Goal: Information Seeking & Learning: Compare options

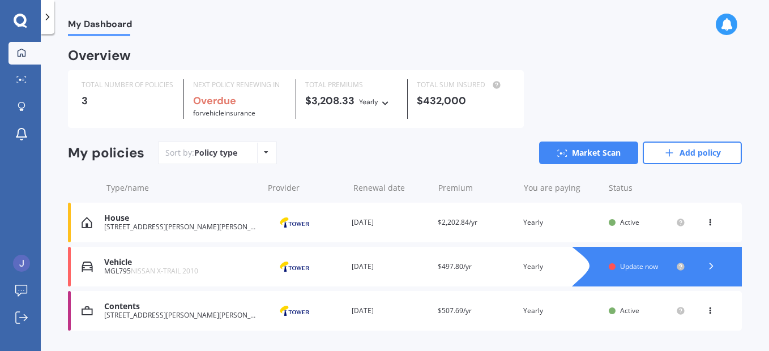
scroll to position [28, 0]
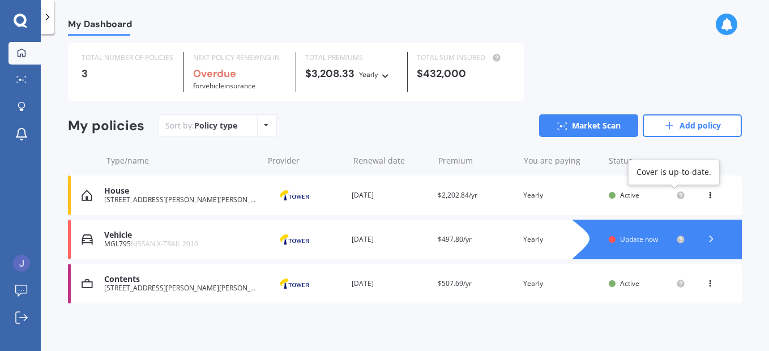
click at [680, 195] on icon at bounding box center [681, 195] width 2 height 2
click at [677, 196] on circle at bounding box center [680, 195] width 7 height 7
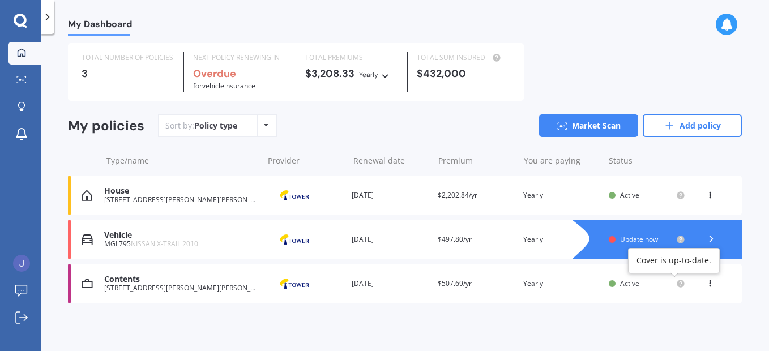
click at [675, 277] on div "Contents 1, 8 Hildreth Street, Trentham, Upper Hutt 5018 Provider Renewal date …" at bounding box center [405, 284] width 674 height 40
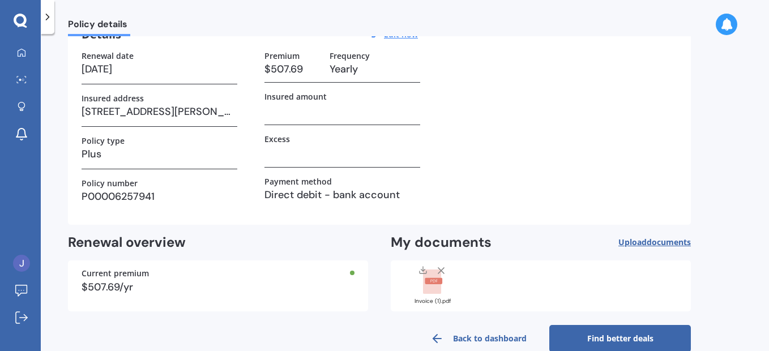
scroll to position [84, 0]
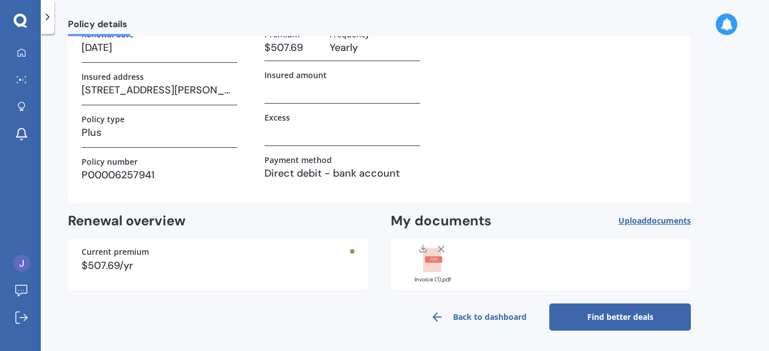
click at [626, 312] on link "Find better deals" at bounding box center [621, 317] width 142 height 27
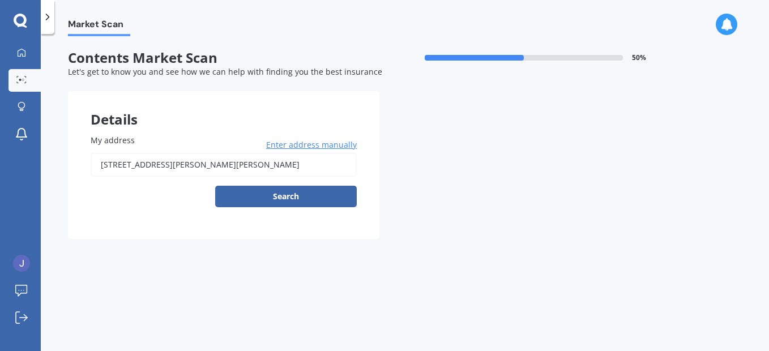
click at [300, 184] on div "1, 8 Hildreth Street, Trentham, Upper Hutt 5018 Enter address manually Search" at bounding box center [224, 180] width 266 height 54
click at [295, 194] on button "Search" at bounding box center [286, 197] width 142 height 22
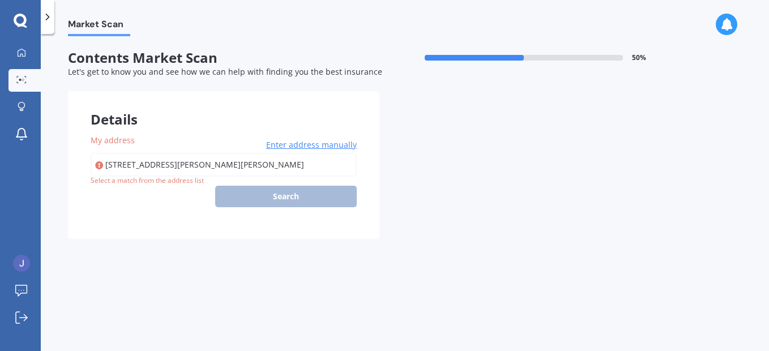
type input "[STREET_ADDRESS][PERSON_NAME][PERSON_NAME]"
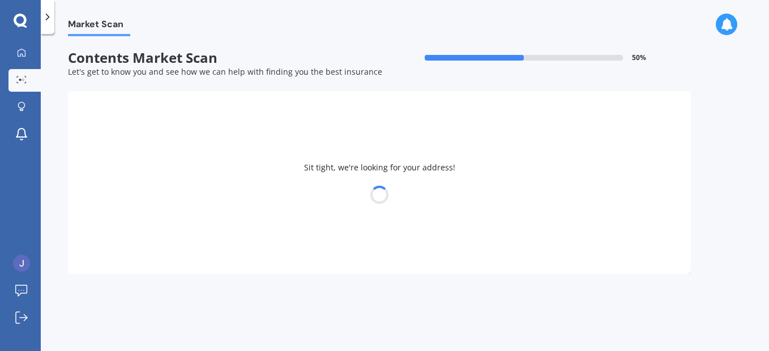
select select "22"
select select "10"
select select "1977"
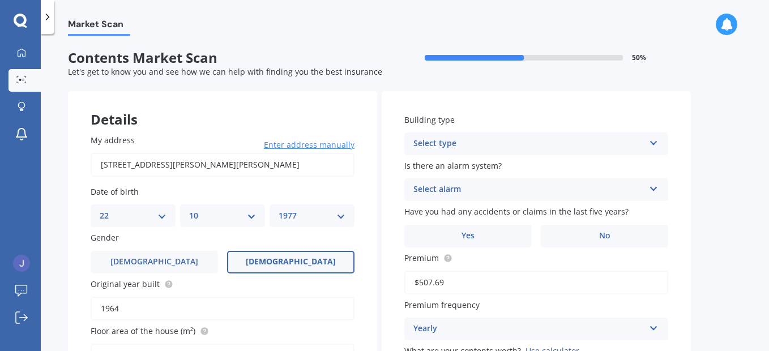
click at [430, 147] on div "Select type" at bounding box center [529, 144] width 231 height 14
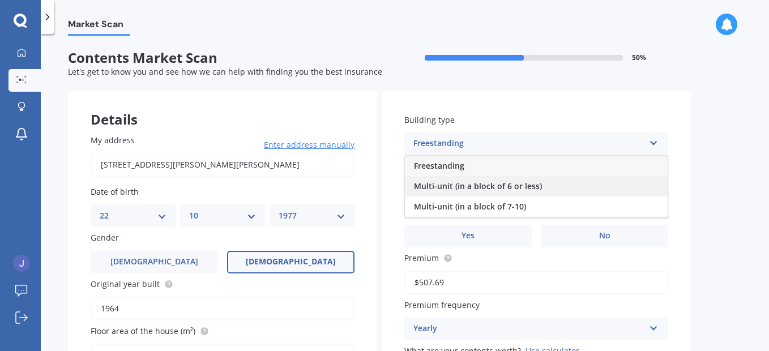
click at [432, 190] on span "Multi-unit (in a block of 6 or less)" at bounding box center [478, 186] width 128 height 11
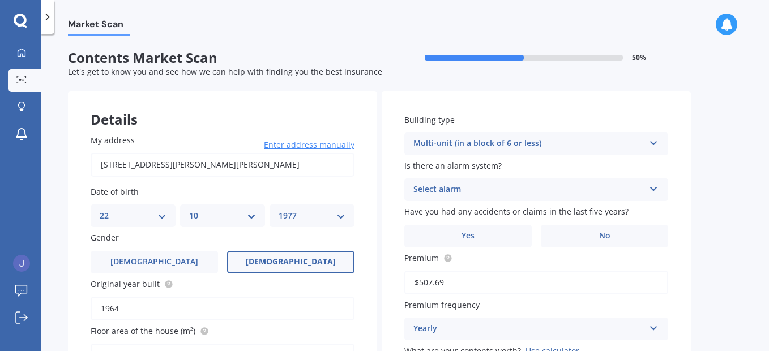
click at [432, 190] on div "Select alarm" at bounding box center [529, 190] width 231 height 14
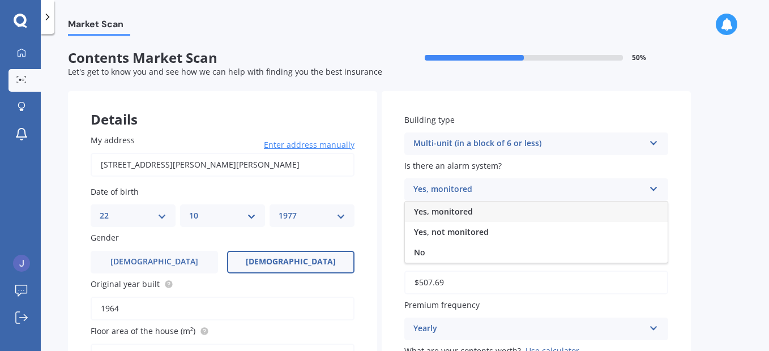
click at [419, 249] on span "No" at bounding box center [419, 252] width 11 height 11
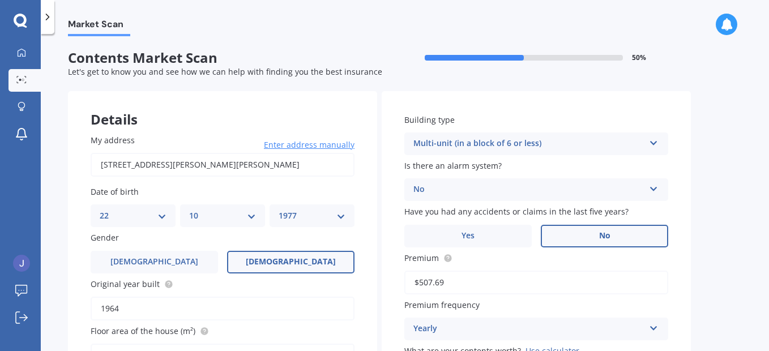
click at [619, 229] on label "No" at bounding box center [604, 236] width 127 height 23
click at [0, 0] on input "No" at bounding box center [0, 0] width 0 height 0
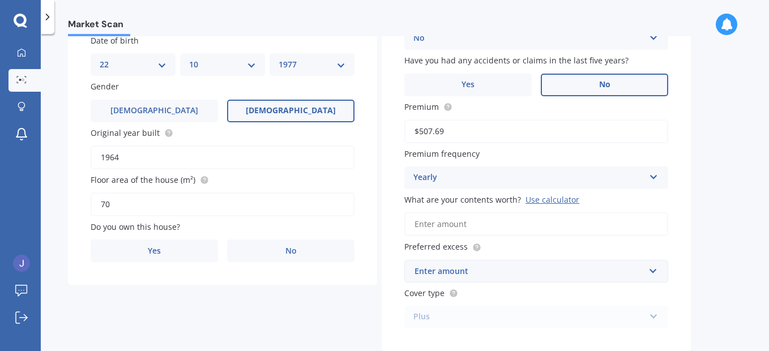
click at [563, 199] on div "Use calculator" at bounding box center [553, 199] width 54 height 11
click at [563, 212] on input "What are your contents worth? Use calculator" at bounding box center [537, 224] width 264 height 24
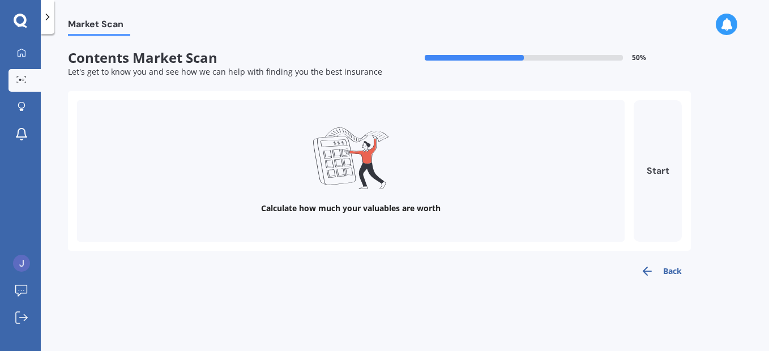
click at [661, 171] on button "Start" at bounding box center [658, 171] width 48 height 142
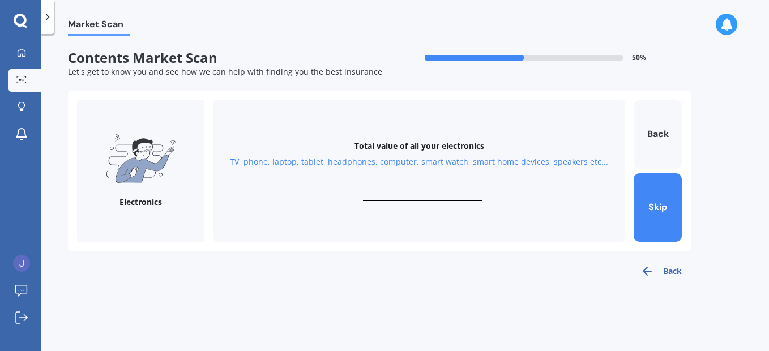
click at [443, 176] on div "Total value of all your electronics TV, phone, laptop, tablet, headphones, comp…" at bounding box center [419, 171] width 411 height 142
click at [443, 193] on input "text" at bounding box center [423, 195] width 120 height 11
type input "$2,000"
click at [654, 209] on button "Next" at bounding box center [658, 207] width 48 height 69
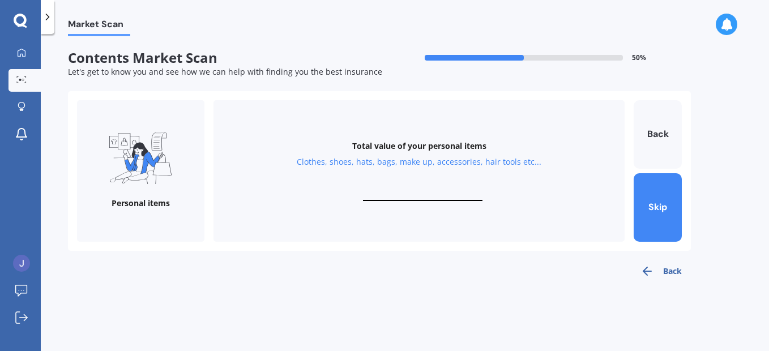
click at [426, 197] on input "text" at bounding box center [423, 195] width 120 height 11
type input "$1,000"
click at [662, 206] on button "Next" at bounding box center [658, 207] width 48 height 69
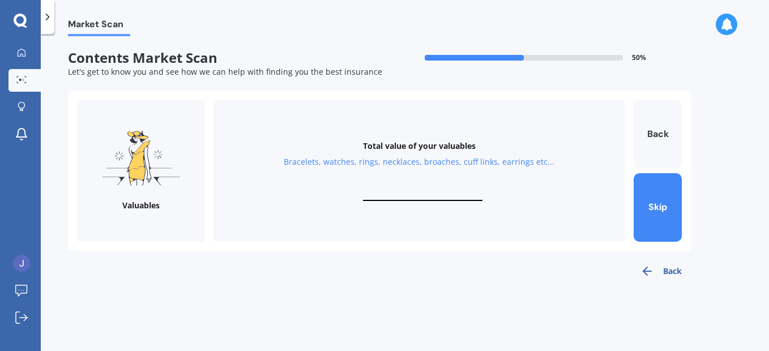
click at [416, 189] on div "Total value of your valuables Bracelets, watches, rings, necklaces, broaches, c…" at bounding box center [419, 171] width 411 height 142
click at [429, 197] on input "text" at bounding box center [423, 195] width 120 height 11
type input "$500"
click at [652, 193] on button "Next" at bounding box center [658, 207] width 48 height 69
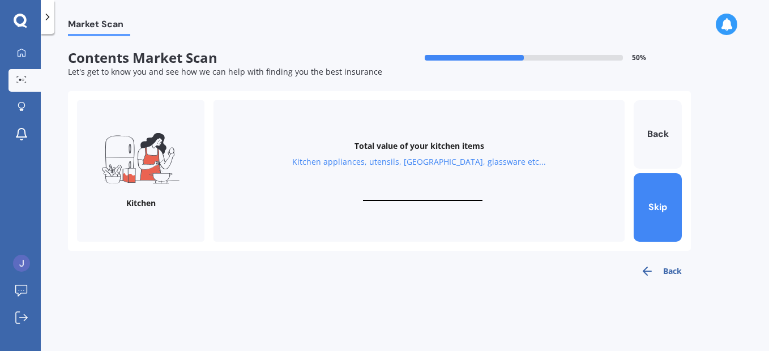
click at [413, 194] on input "text" at bounding box center [423, 195] width 120 height 11
type input "$3,000"
click at [669, 193] on button "Next" at bounding box center [658, 207] width 48 height 69
click at [432, 201] on input "text" at bounding box center [423, 195] width 120 height 11
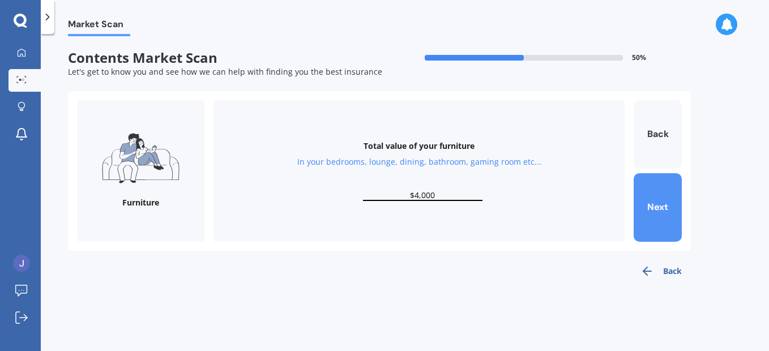
type input "$4,000"
click at [648, 205] on button "Next" at bounding box center [658, 207] width 48 height 69
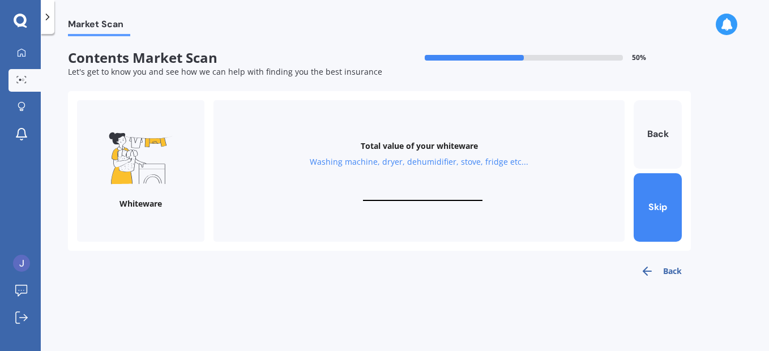
click at [446, 190] on input "text" at bounding box center [423, 195] width 120 height 11
type input "$1,000"
click at [663, 197] on button "Next" at bounding box center [658, 207] width 48 height 69
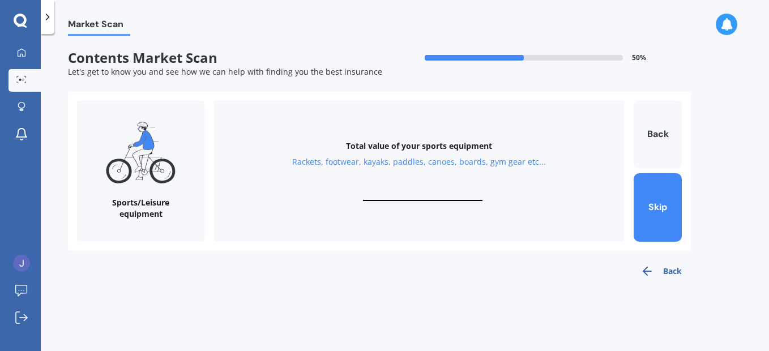
click at [449, 189] on div "Total value of your sports equipment Rackets, footwear, kayaks, paddles, canoes…" at bounding box center [419, 171] width 411 height 142
click at [409, 194] on input "text" at bounding box center [423, 195] width 120 height 11
type input "$4,000"
click at [660, 193] on button "Next" at bounding box center [658, 207] width 48 height 69
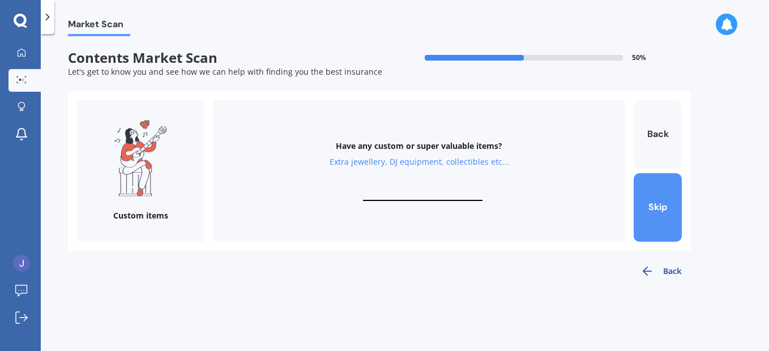
click at [660, 208] on button "Skip" at bounding box center [658, 207] width 48 height 69
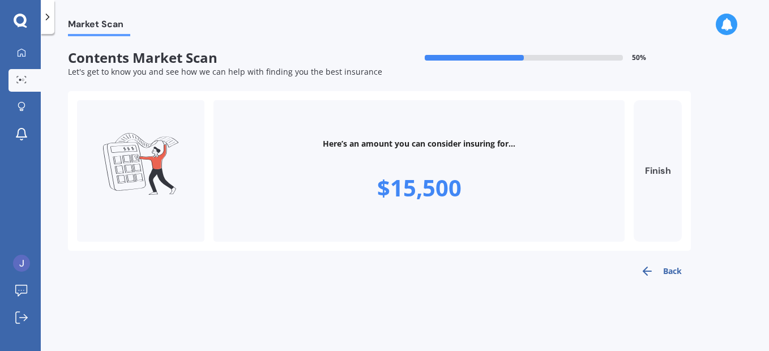
click at [661, 173] on button "Finish" at bounding box center [658, 171] width 48 height 142
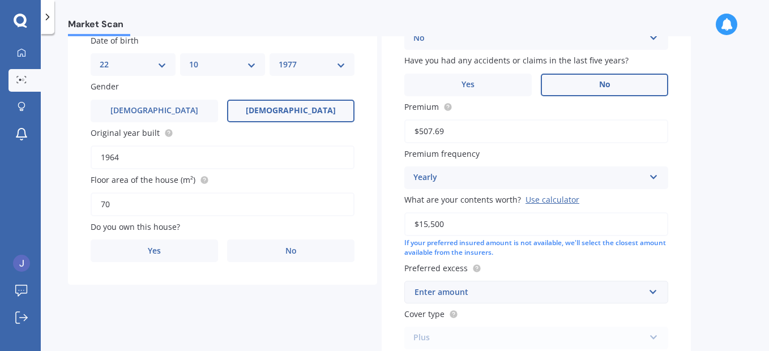
scroll to position [237, 0]
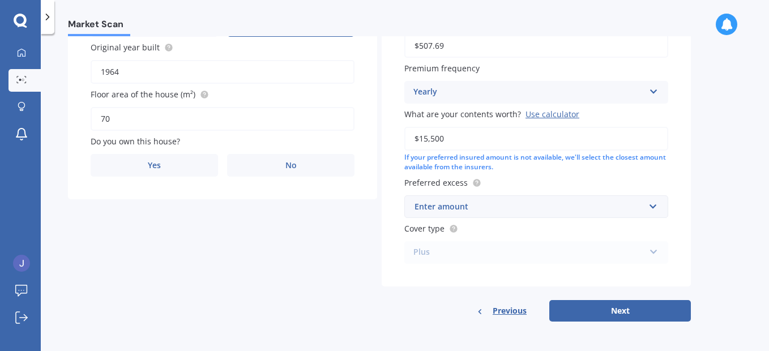
drag, startPoint x: 446, startPoint y: 132, endPoint x: 409, endPoint y: 134, distance: 36.9
click at [409, 133] on input "$15,500" at bounding box center [537, 139] width 264 height 24
type input "$20,000"
click at [520, 203] on div "Enter amount" at bounding box center [530, 207] width 230 height 12
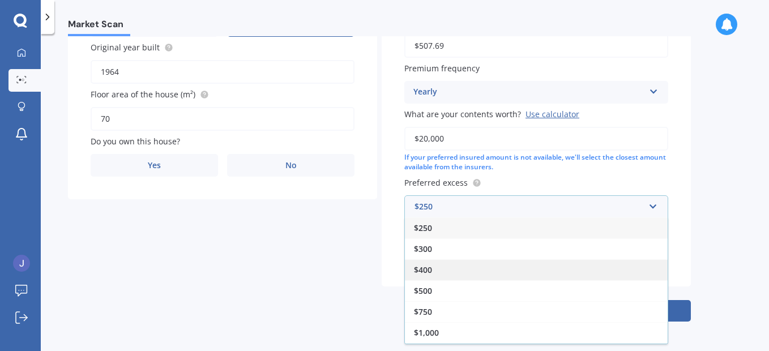
click at [482, 269] on div "$400" at bounding box center [536, 269] width 263 height 21
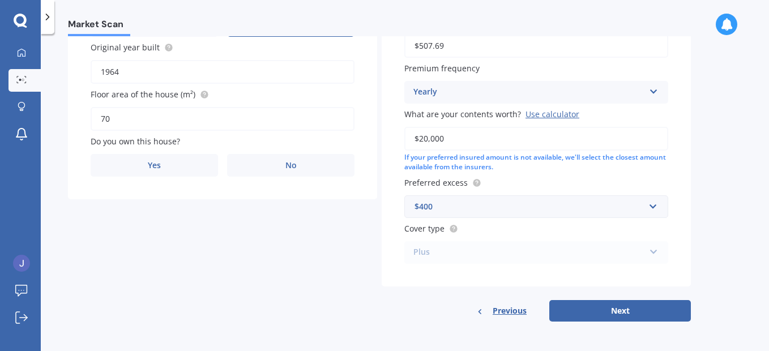
click at [649, 245] on div "Plus Standard Plus Premium" at bounding box center [537, 252] width 264 height 23
click at [650, 257] on div "Plus Standard Plus Premium" at bounding box center [537, 252] width 264 height 23
click at [626, 312] on button "Next" at bounding box center [621, 311] width 142 height 22
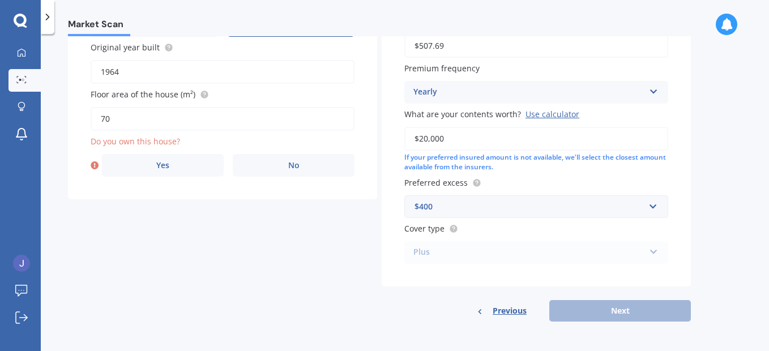
drag, startPoint x: 133, startPoint y: 163, endPoint x: 190, endPoint y: 178, distance: 59.1
click at [136, 163] on label "Yes" at bounding box center [163, 165] width 122 height 23
click at [0, 0] on input "Yes" at bounding box center [0, 0] width 0 height 0
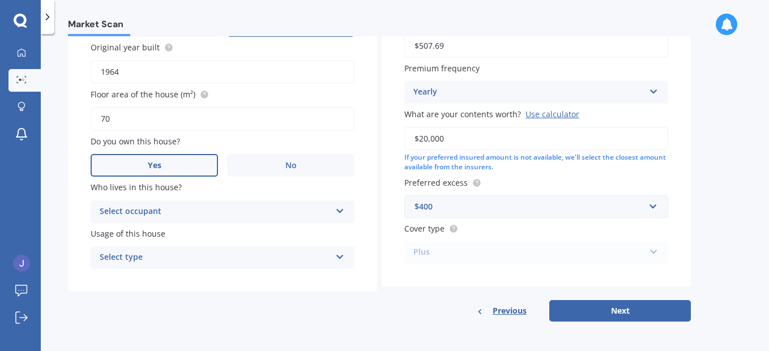
click at [324, 208] on div "Select occupant" at bounding box center [215, 212] width 231 height 14
click at [187, 234] on div "Owner" at bounding box center [222, 234] width 263 height 20
click at [267, 259] on div "Select type" at bounding box center [215, 258] width 231 height 14
click at [199, 285] on div "Permanent" at bounding box center [222, 280] width 263 height 20
click at [633, 309] on button "Next" at bounding box center [621, 311] width 142 height 22
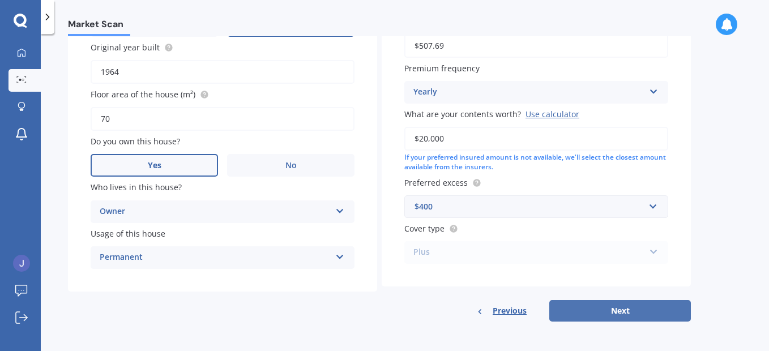
select select "22"
select select "10"
select select "1977"
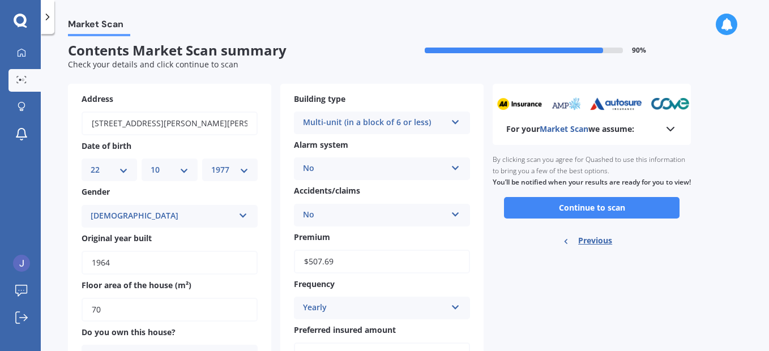
scroll to position [0, 0]
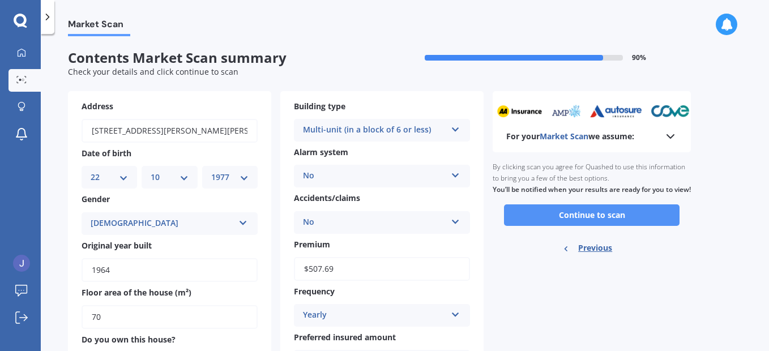
click at [619, 226] on button "Continue to scan" at bounding box center [592, 216] width 176 height 22
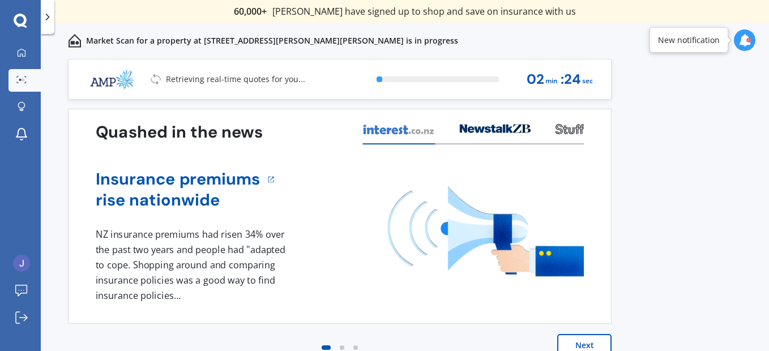
scroll to position [17, 0]
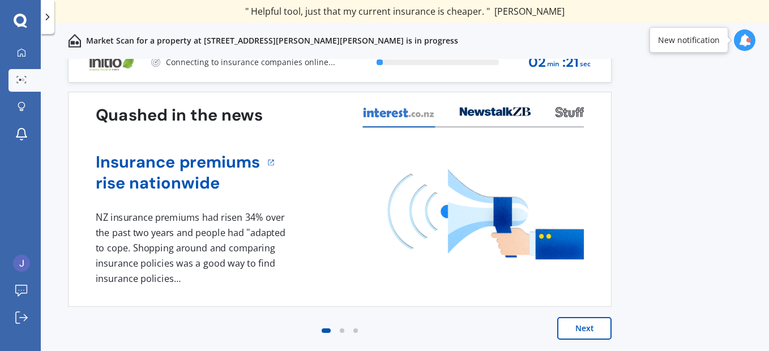
click at [598, 329] on button "Next" at bounding box center [585, 328] width 54 height 23
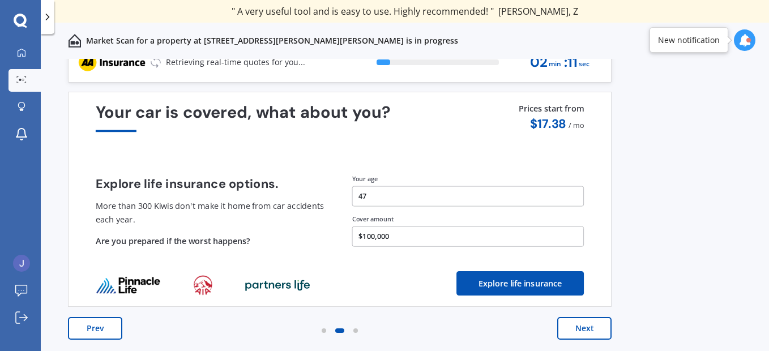
click at [586, 326] on button "Next" at bounding box center [585, 328] width 54 height 23
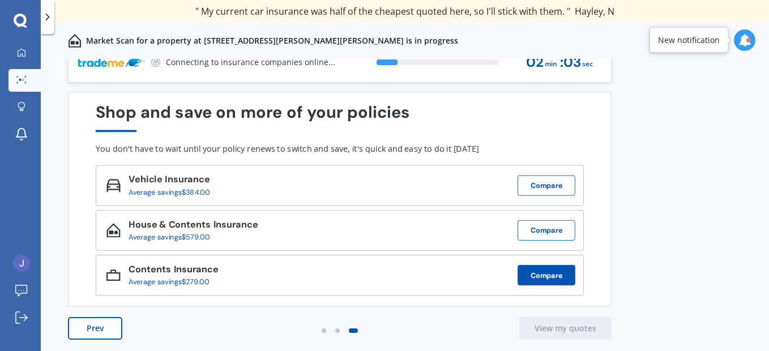
click at [545, 275] on button "Compare" at bounding box center [547, 275] width 58 height 20
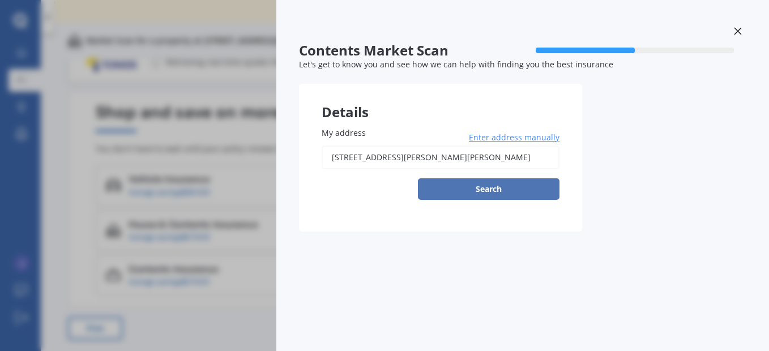
click at [503, 194] on button "Search" at bounding box center [489, 189] width 142 height 22
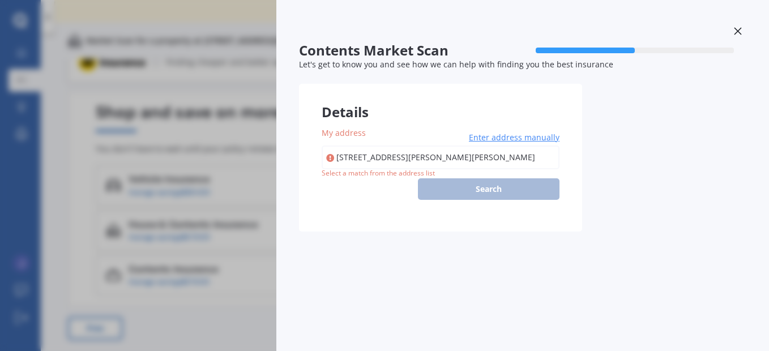
type input "[STREET_ADDRESS][PERSON_NAME][PERSON_NAME]"
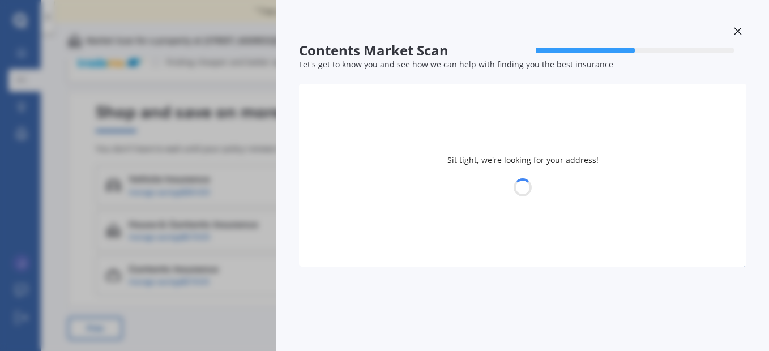
select select "22"
select select "10"
select select "1977"
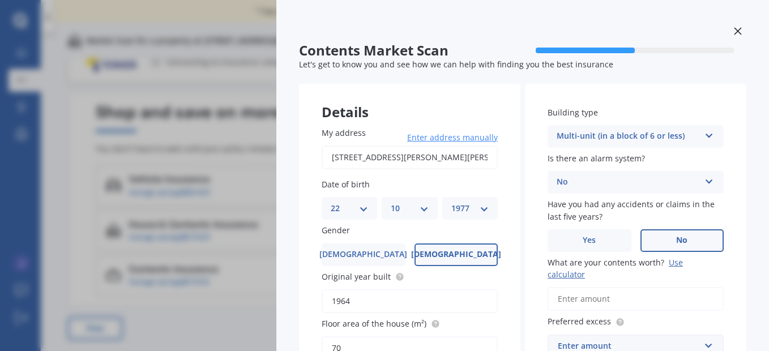
click at [734, 30] on icon at bounding box center [737, 30] width 7 height 7
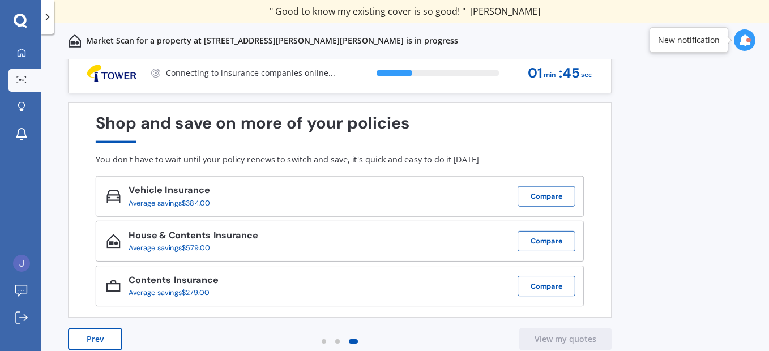
scroll to position [0, 0]
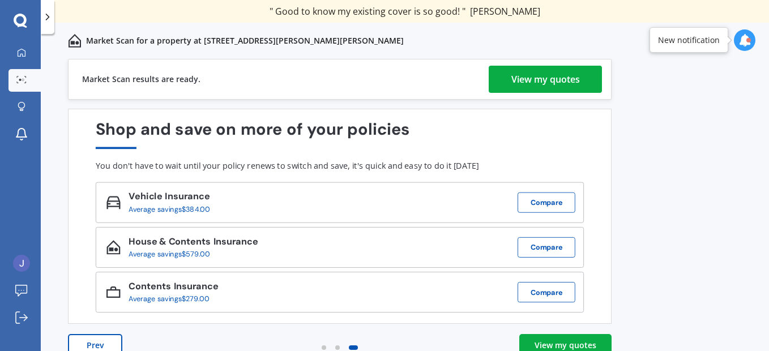
click at [569, 78] on div "View my quotes" at bounding box center [546, 79] width 69 height 27
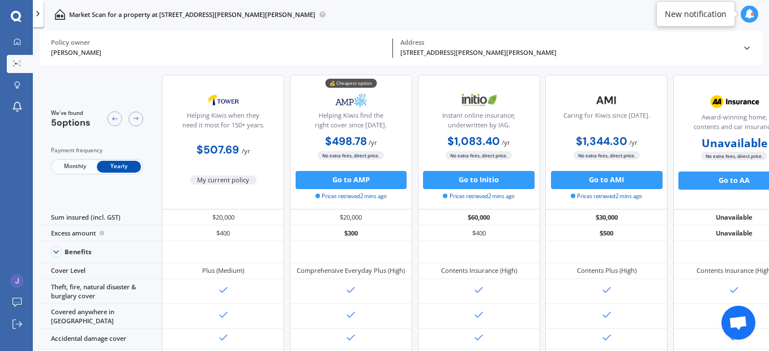
click at [751, 10] on icon at bounding box center [750, 14] width 10 height 10
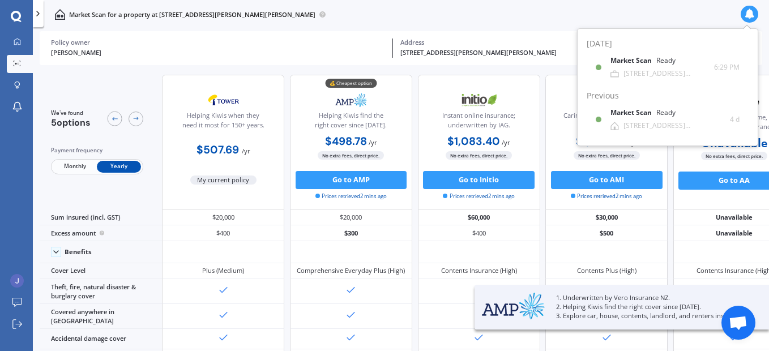
click at [263, 54] on div "[PERSON_NAME]" at bounding box center [218, 53] width 335 height 10
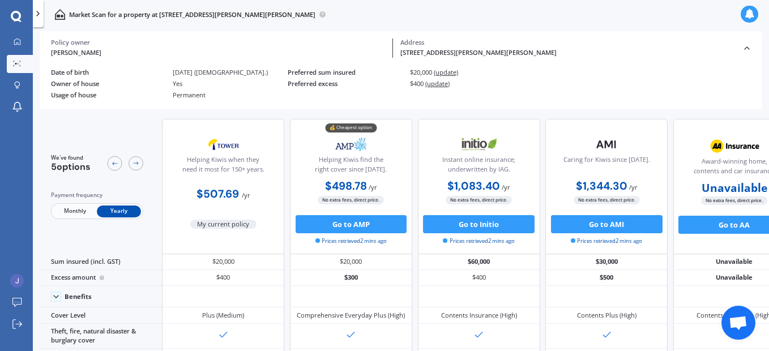
click at [65, 209] on span "Monthly" at bounding box center [75, 212] width 44 height 12
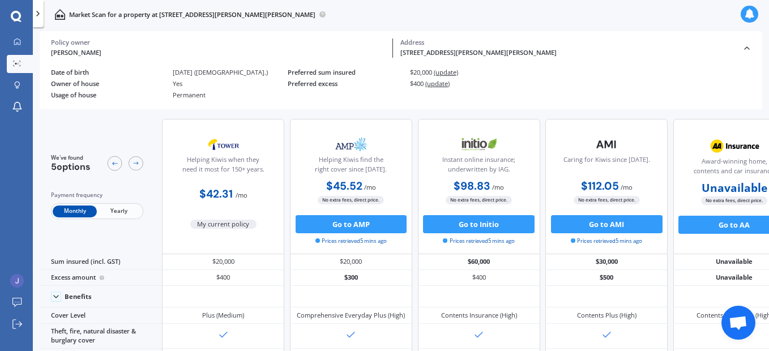
click at [70, 213] on span "Monthly" at bounding box center [75, 212] width 44 height 12
click at [124, 209] on span "Yearly" at bounding box center [119, 212] width 44 height 12
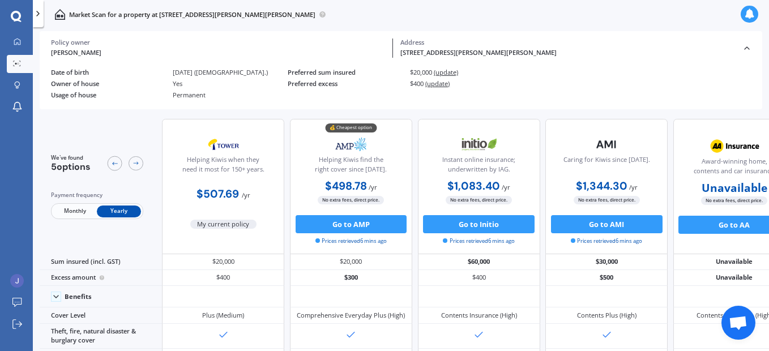
click at [449, 70] on span "(update)" at bounding box center [446, 72] width 24 height 8
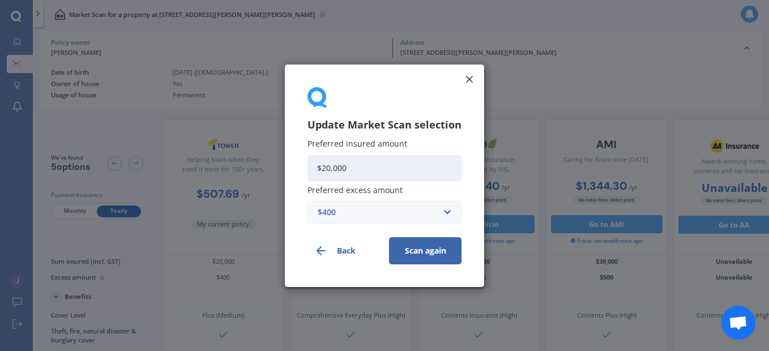
click at [470, 80] on icon at bounding box center [469, 79] width 11 height 11
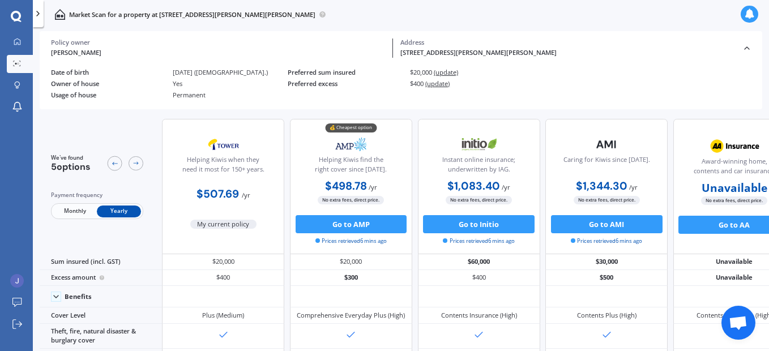
click at [444, 82] on span "(update)" at bounding box center [438, 83] width 24 height 8
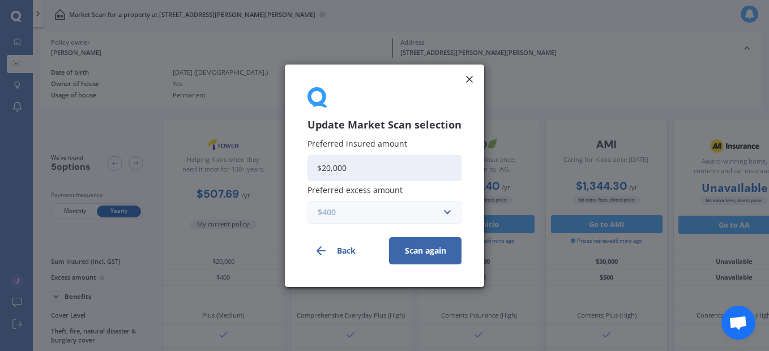
click at [447, 206] on input "text" at bounding box center [381, 212] width 144 height 22
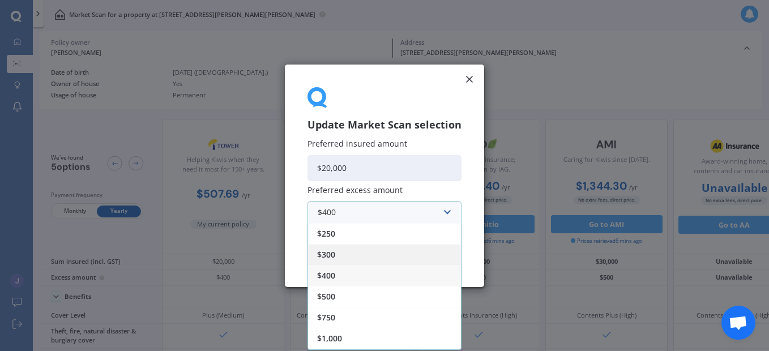
click at [432, 253] on div "$300" at bounding box center [384, 254] width 153 height 21
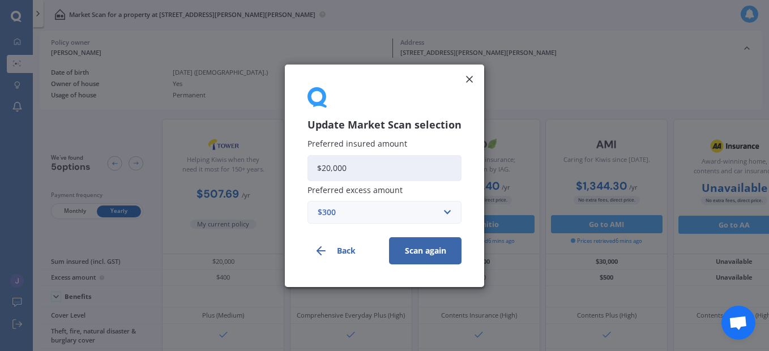
click at [330, 166] on input "$20,000" at bounding box center [385, 168] width 154 height 26
type input "$25,000"
click at [416, 252] on button "Scan again" at bounding box center [425, 250] width 73 height 27
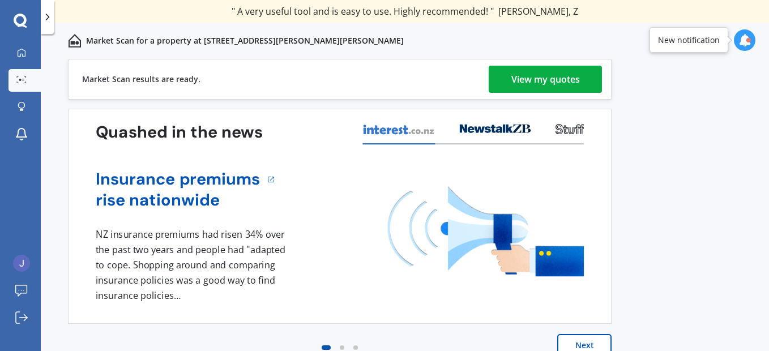
click at [561, 77] on div "View my quotes" at bounding box center [546, 79] width 69 height 27
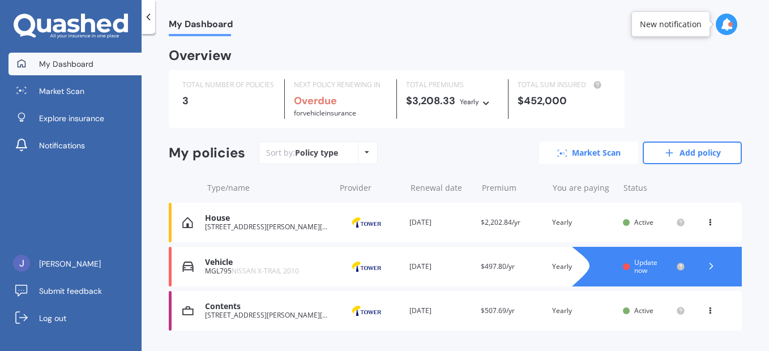
click at [567, 159] on link "Market Scan" at bounding box center [588, 153] width 99 height 23
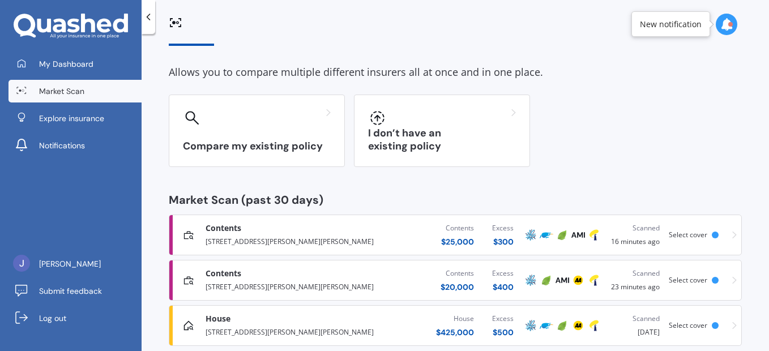
scroll to position [56, 0]
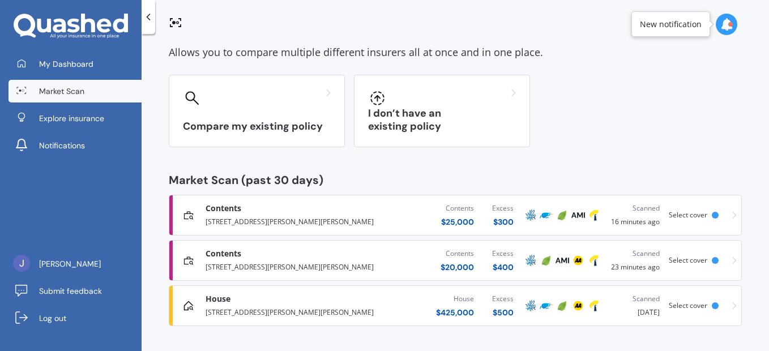
click at [257, 308] on div "[STREET_ADDRESS][PERSON_NAME][PERSON_NAME]" at bounding box center [290, 312] width 168 height 14
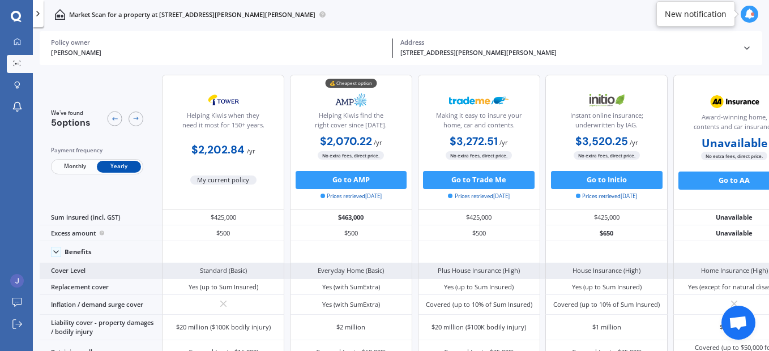
scroll to position [189, 0]
